Goal: Transaction & Acquisition: Purchase product/service

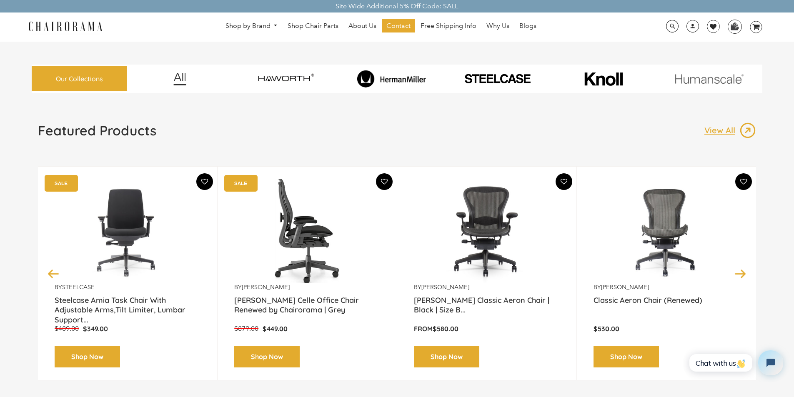
click at [247, 349] on link "Shop Now" at bounding box center [266, 357] width 65 height 22
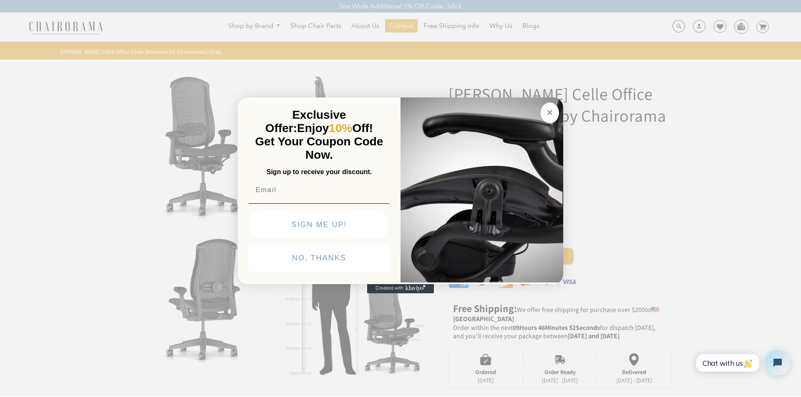
click at [543, 96] on img "POPUP Form" at bounding box center [481, 189] width 163 height 187
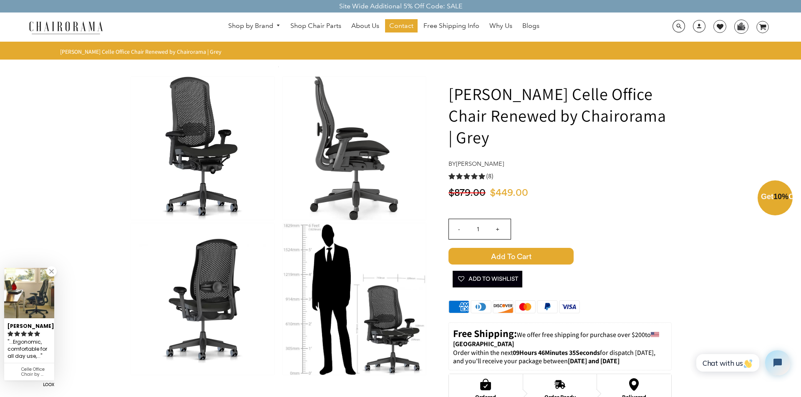
click at [487, 396] on div "Close dialog Exclusive Offer: Enjoy 10% Off! Get Your Coupon Code Now. Sign up …" at bounding box center [400, 197] width 801 height 397
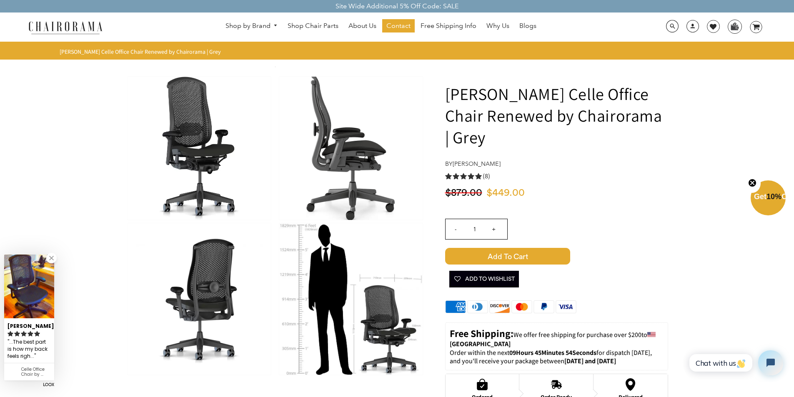
click at [299, 251] on img at bounding box center [350, 300] width 143 height 152
